Goal: Use online tool/utility: Utilize a website feature to perform a specific function

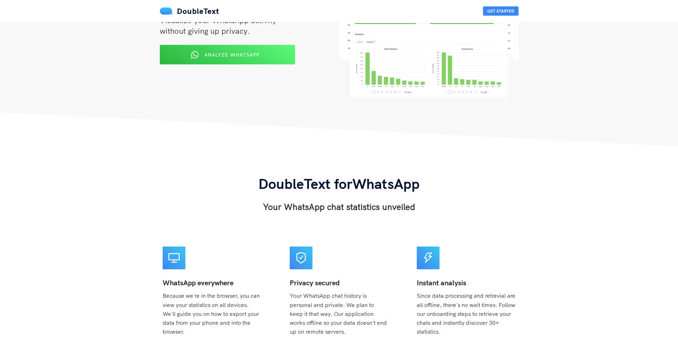
scroll to position [36, 0]
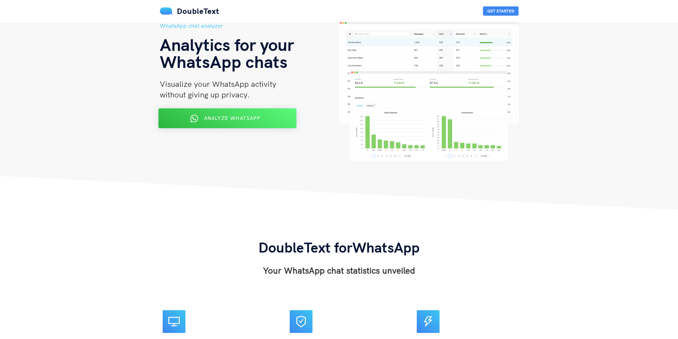
click at [249, 117] on span "Analyze WhatsApp" at bounding box center [231, 118] width 56 height 6
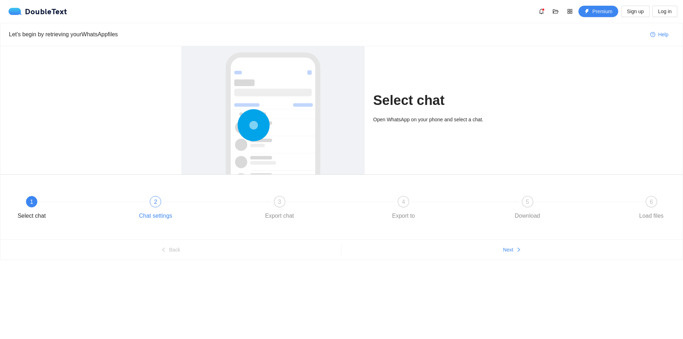
click at [152, 199] on div "2" at bounding box center [155, 201] width 11 height 11
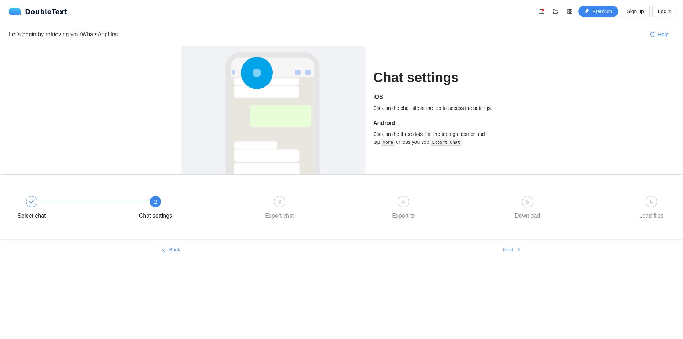
click at [497, 255] on button "Next" at bounding box center [511, 249] width 341 height 11
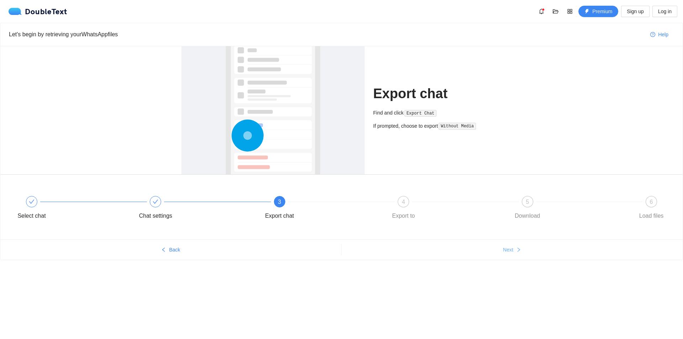
click at [515, 249] on button "Next" at bounding box center [511, 249] width 341 height 11
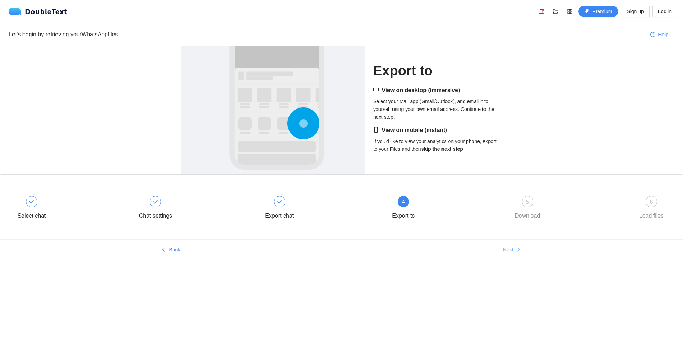
click at [514, 248] on button "Next" at bounding box center [511, 249] width 341 height 11
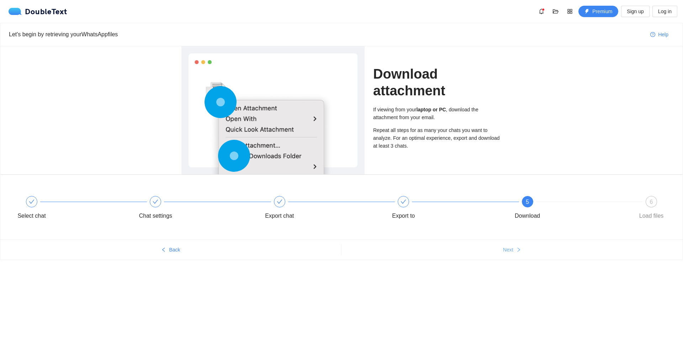
click at [514, 248] on button "Next" at bounding box center [511, 249] width 341 height 11
